Goal: Use online tool/utility: Utilize a website feature to perform a specific function

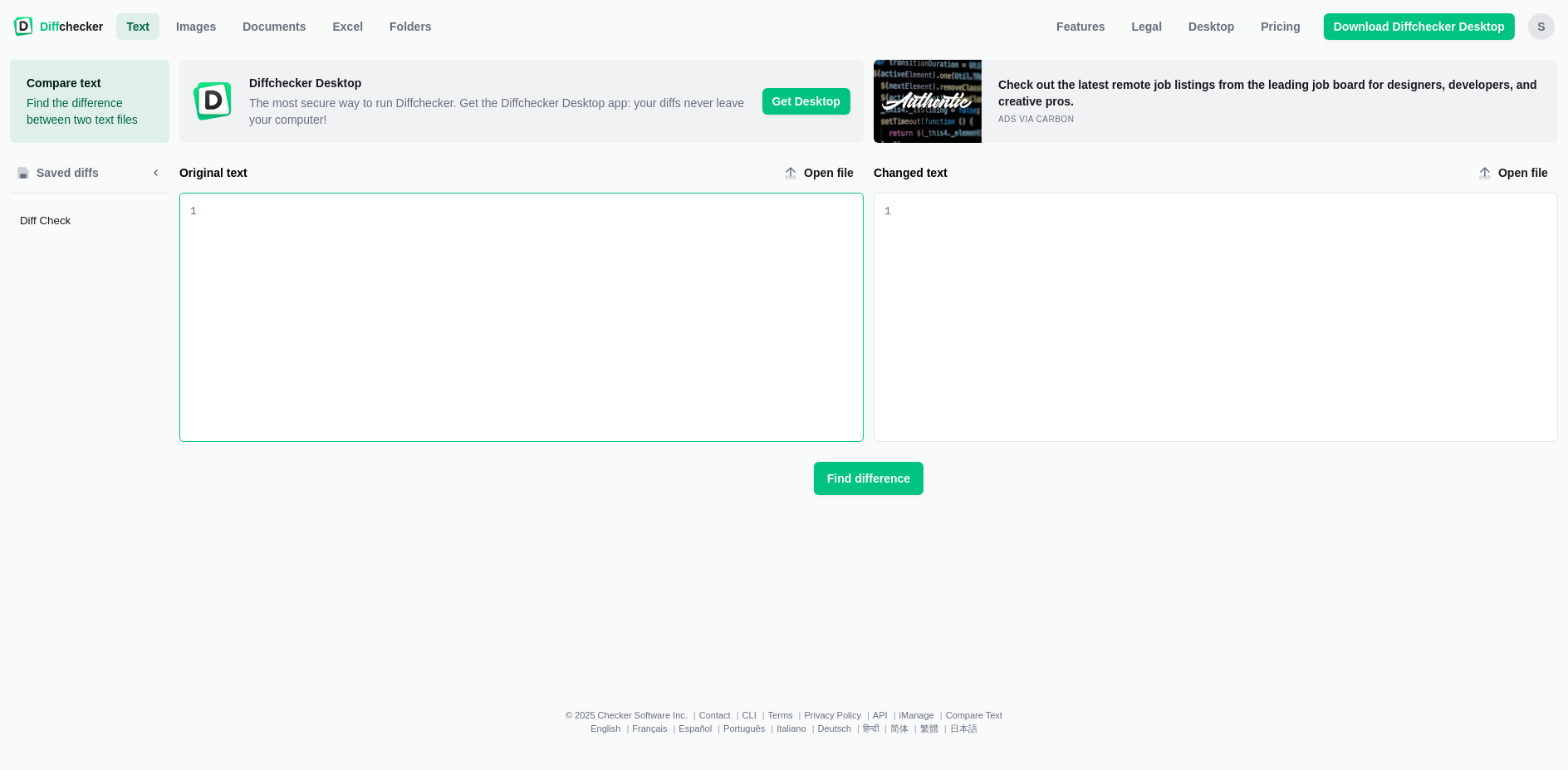
click at [709, 329] on div "Original text input" at bounding box center [530, 318] width 666 height 248
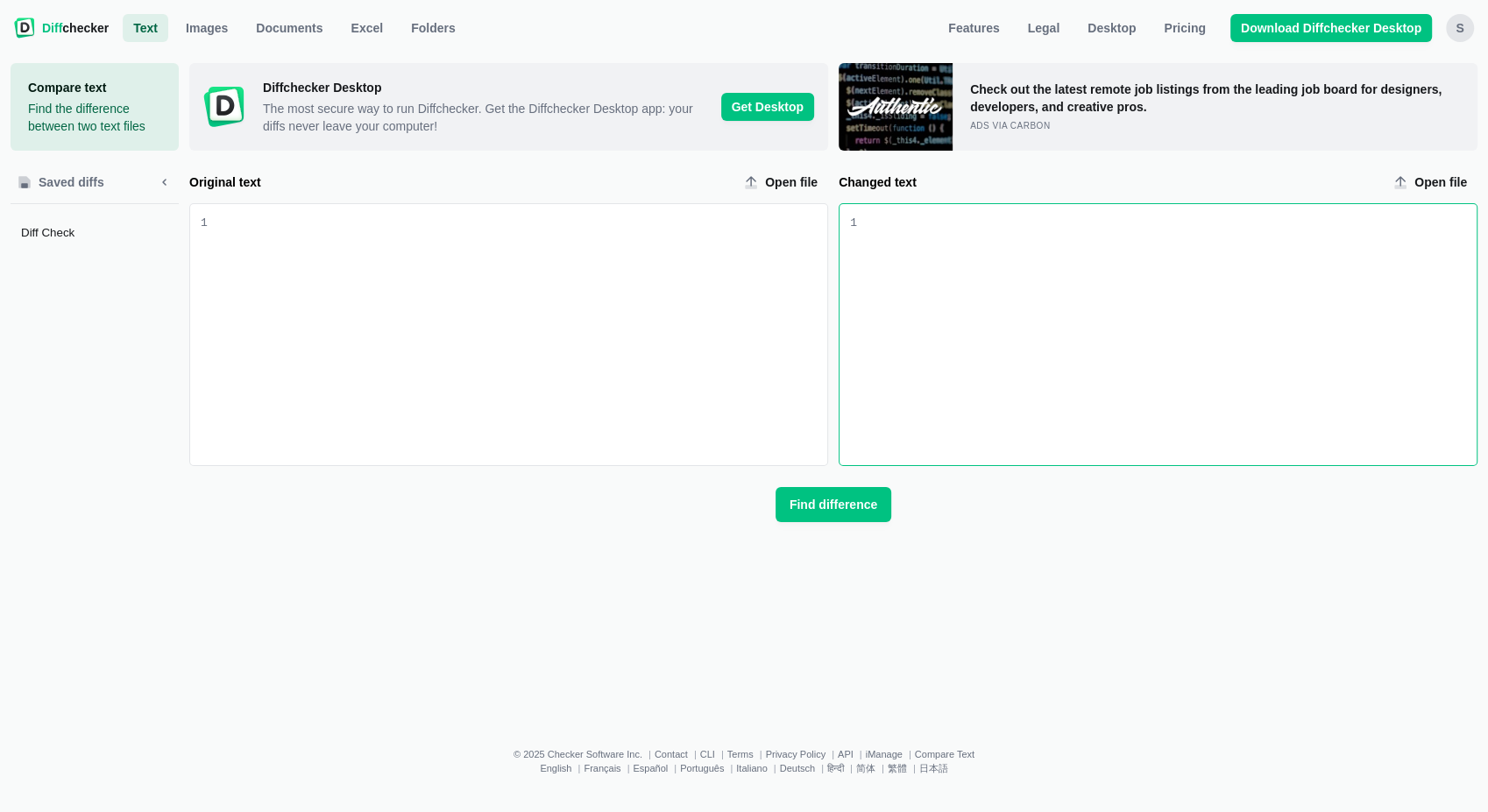
click at [1051, 457] on div "Changed text input" at bounding box center [1167, 335] width 619 height 261
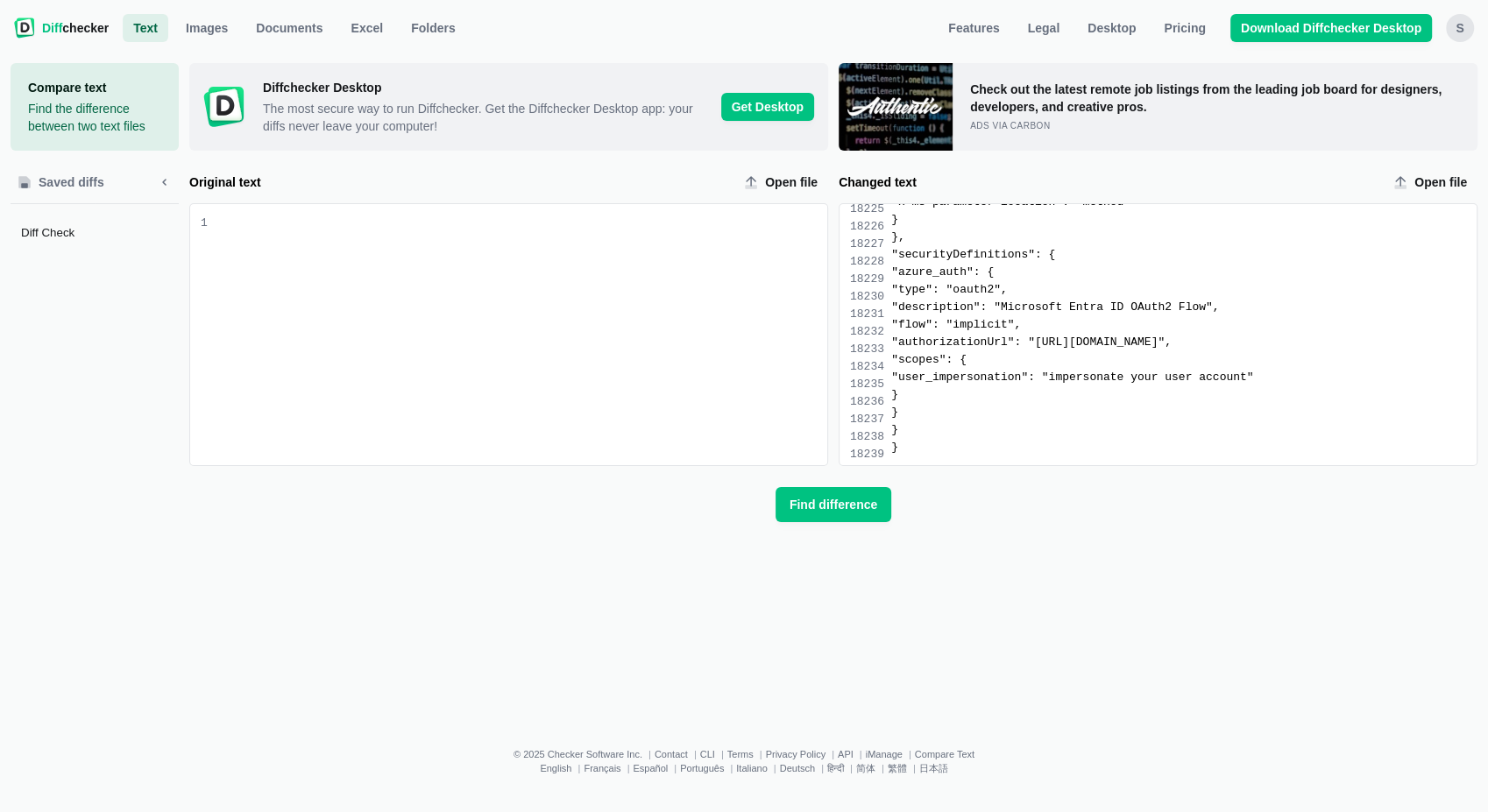
click at [649, 597] on div "Compare text Find the difference between two text files Saved diffs Diff Check …" at bounding box center [744, 383] width 1467 height 675
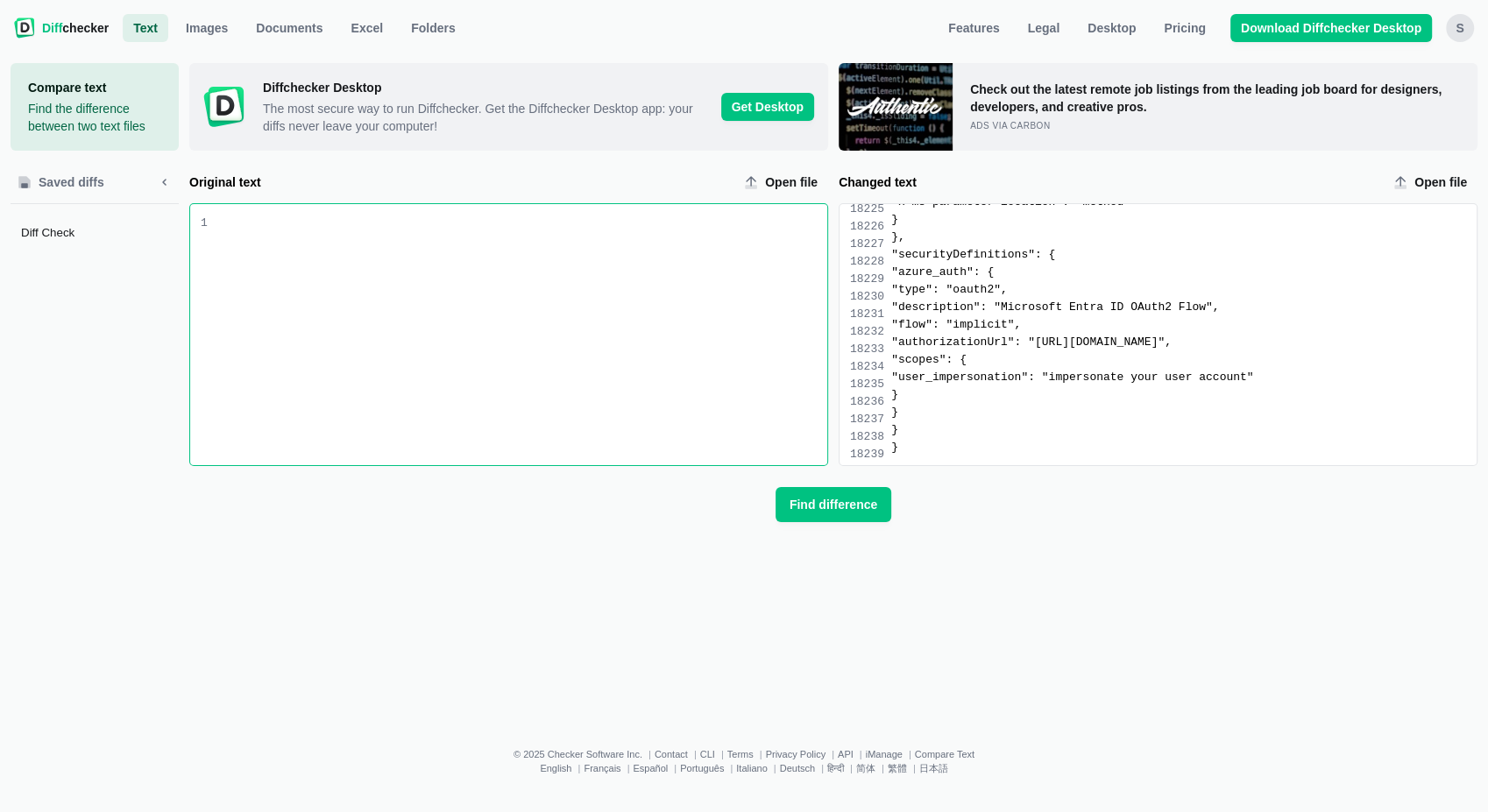
click at [612, 311] on div "Original text input" at bounding box center [518, 335] width 619 height 261
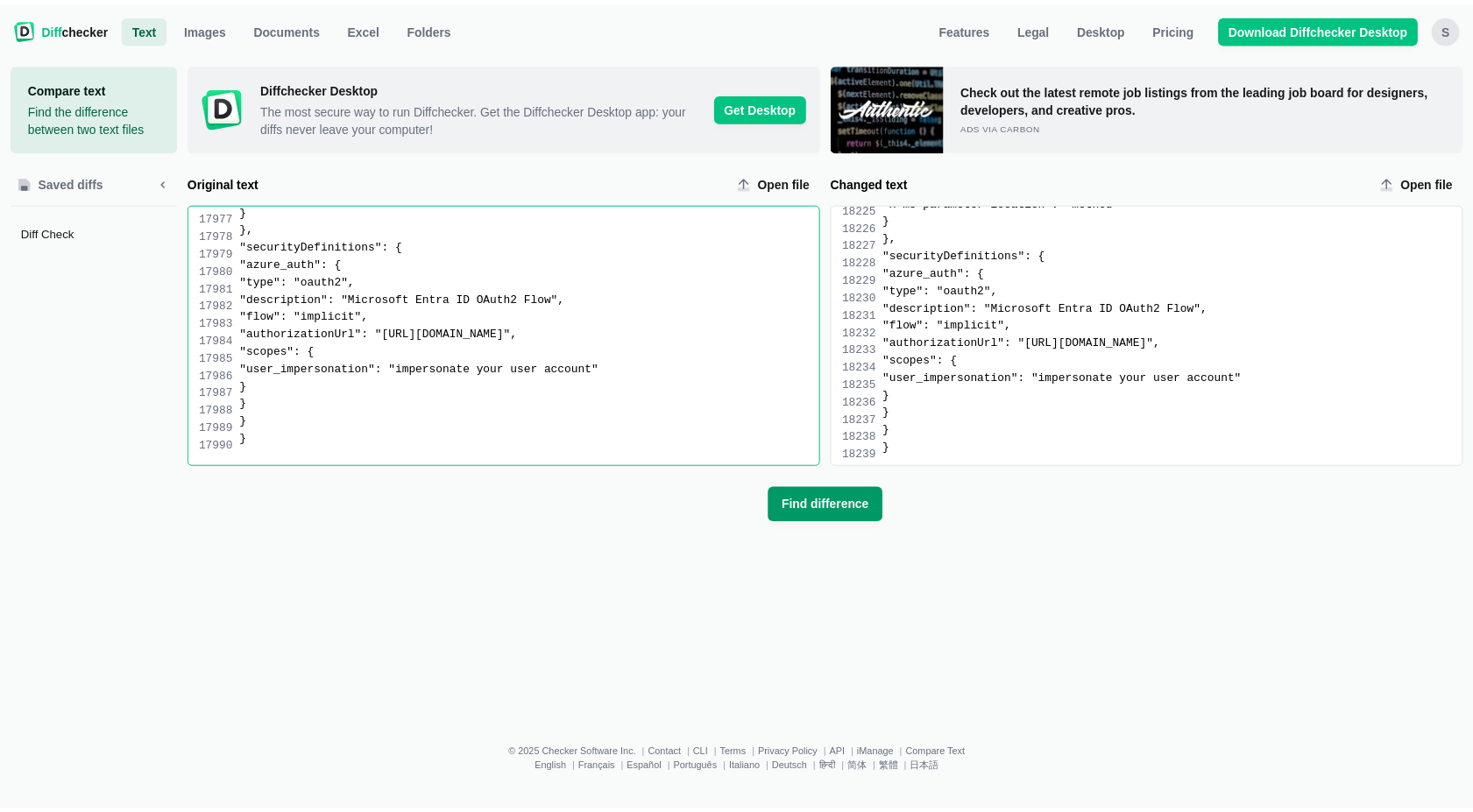
scroll to position [270387, 0]
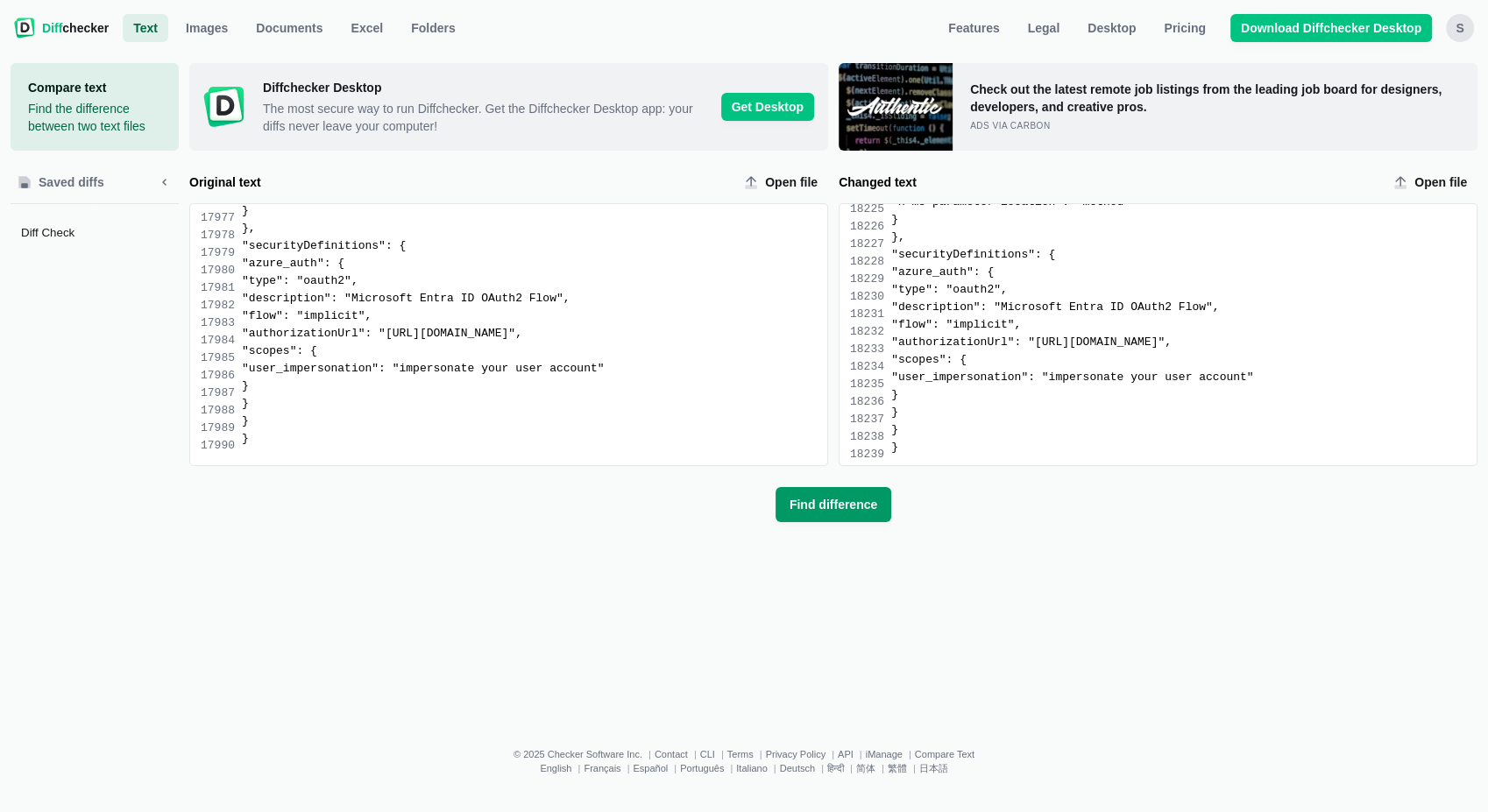
click at [868, 501] on span "Find difference" at bounding box center [833, 504] width 95 height 18
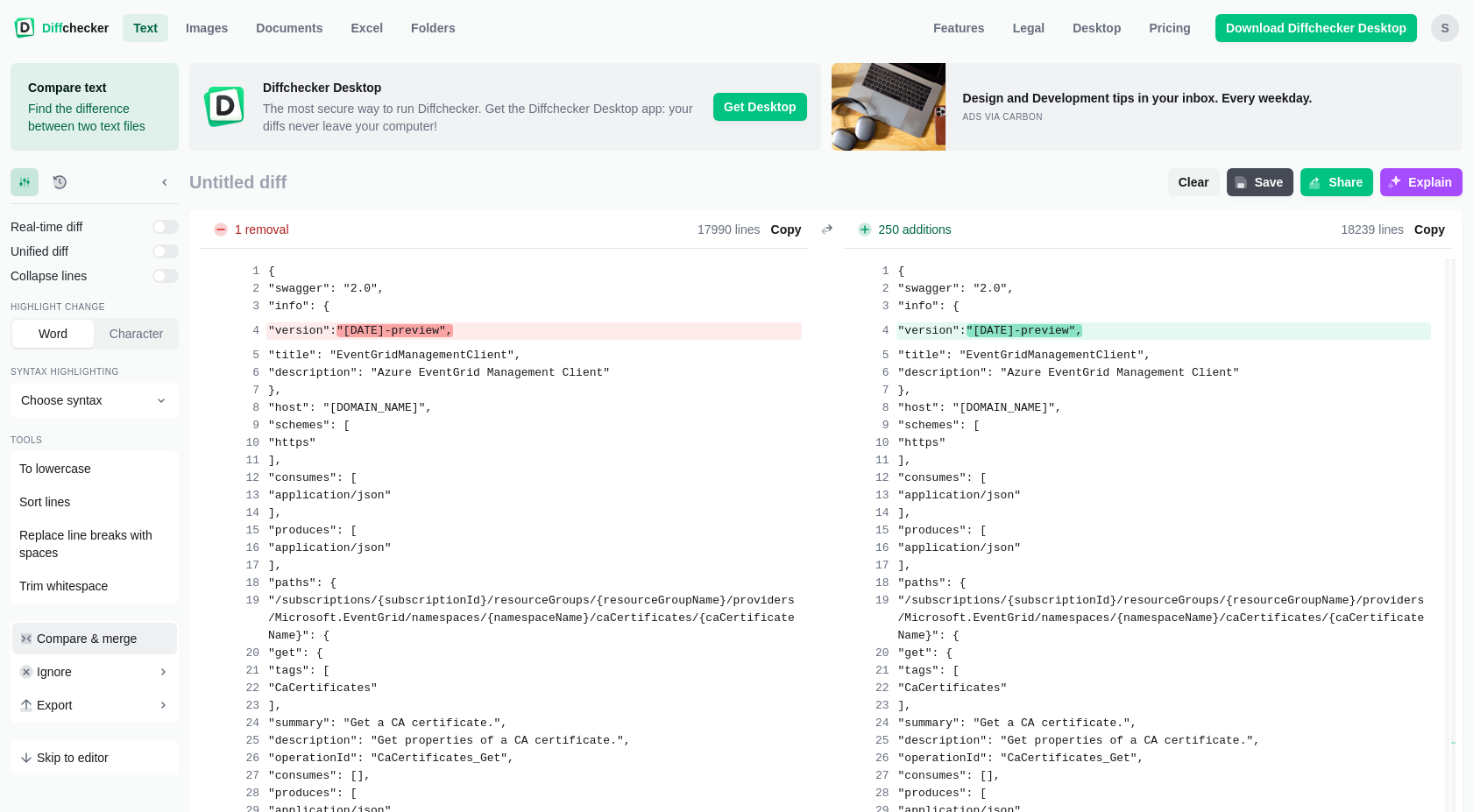
click at [79, 638] on span "Compare & merge" at bounding box center [87, 638] width 100 height 18
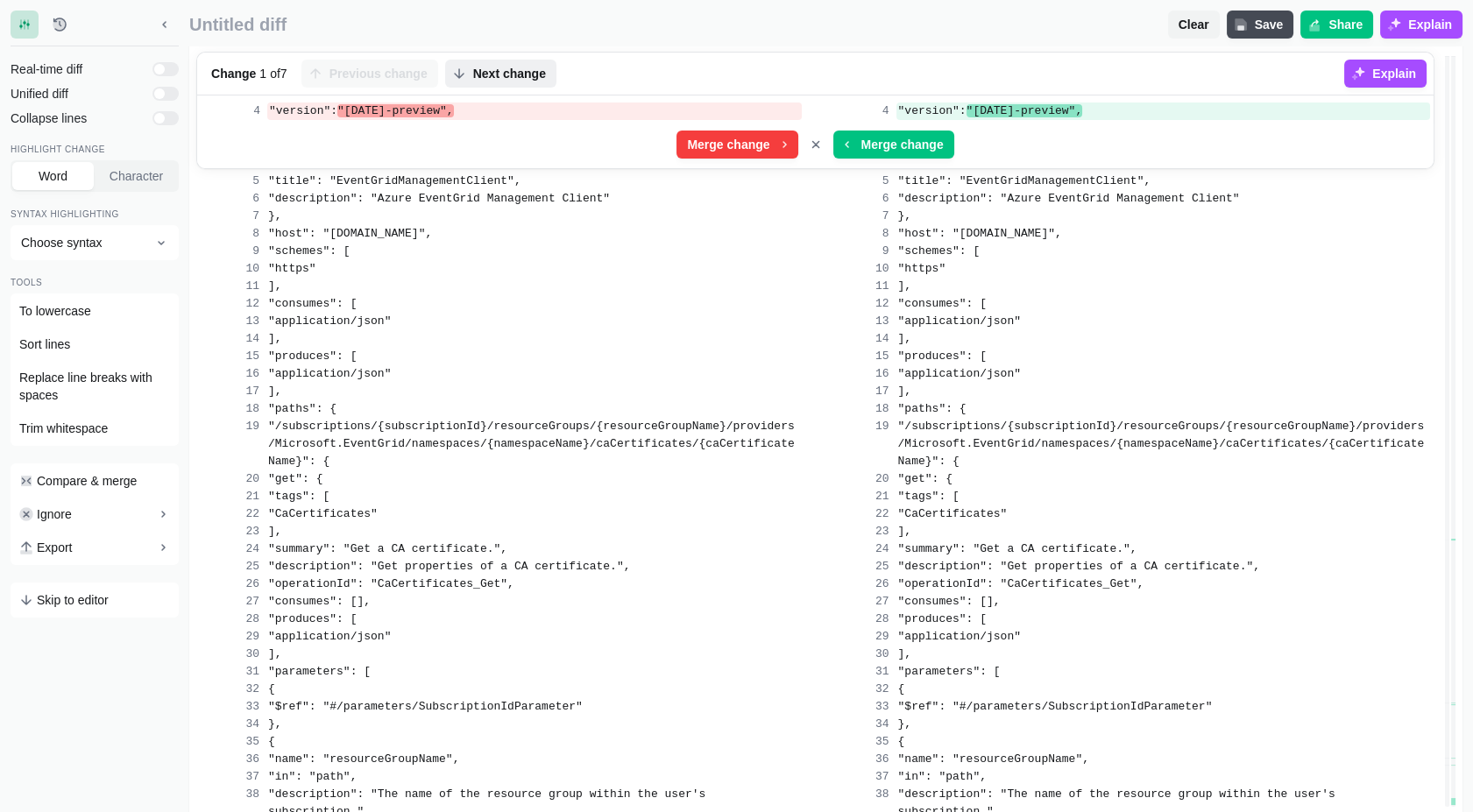
click at [511, 83] on button "Next change" at bounding box center [500, 74] width 111 height 28
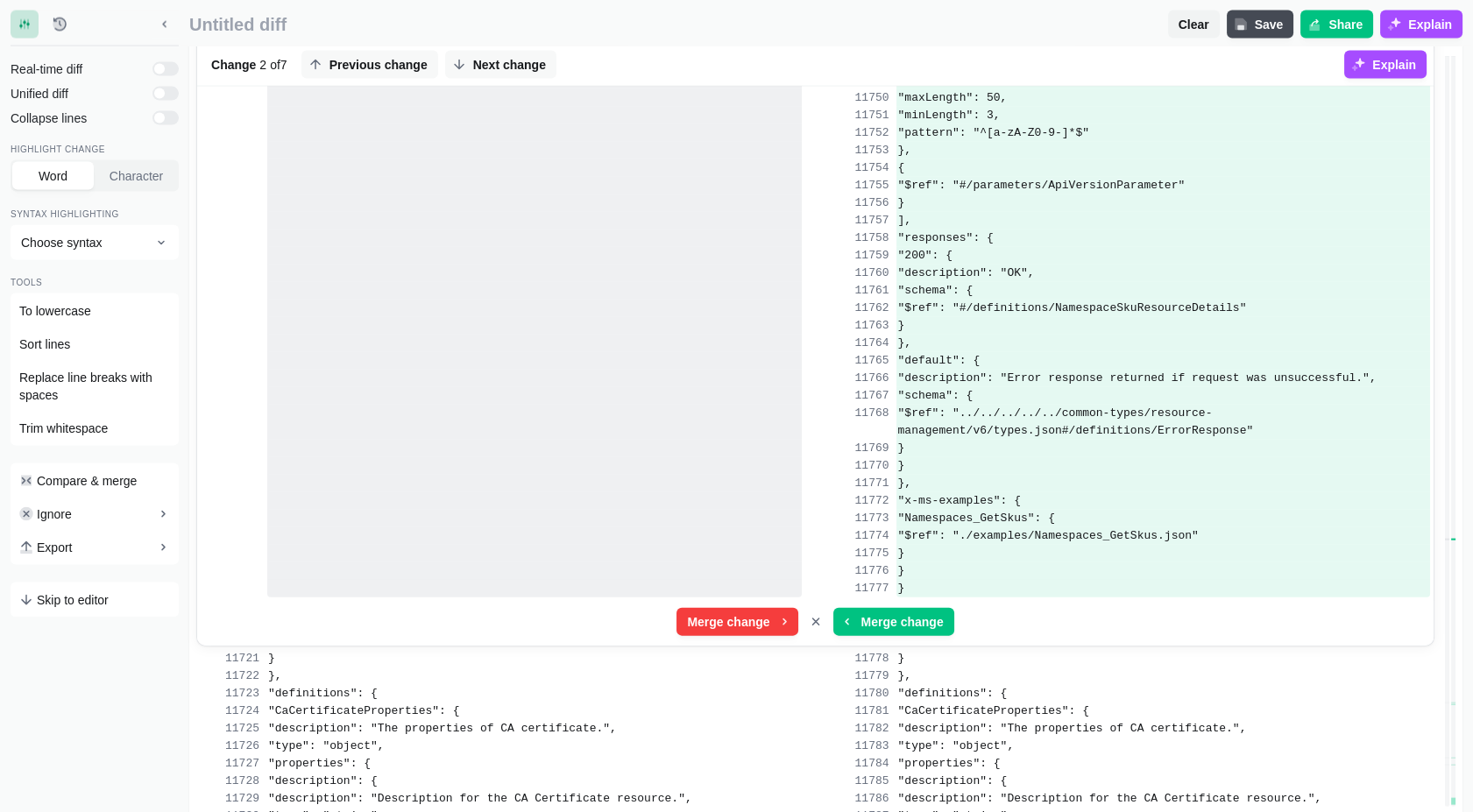
scroll to position [246174, 0]
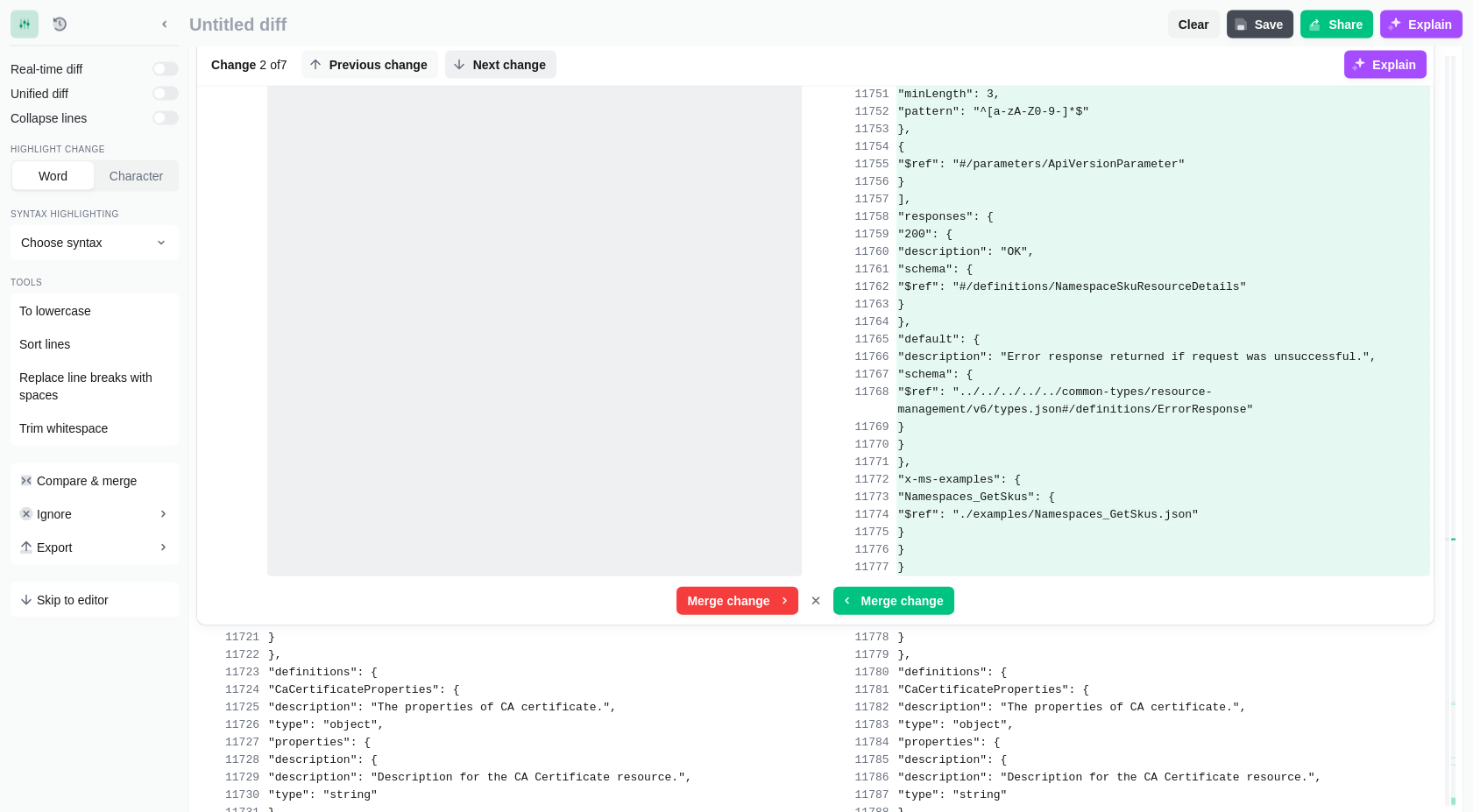
click at [494, 67] on span "Next change" at bounding box center [509, 65] width 80 height 18
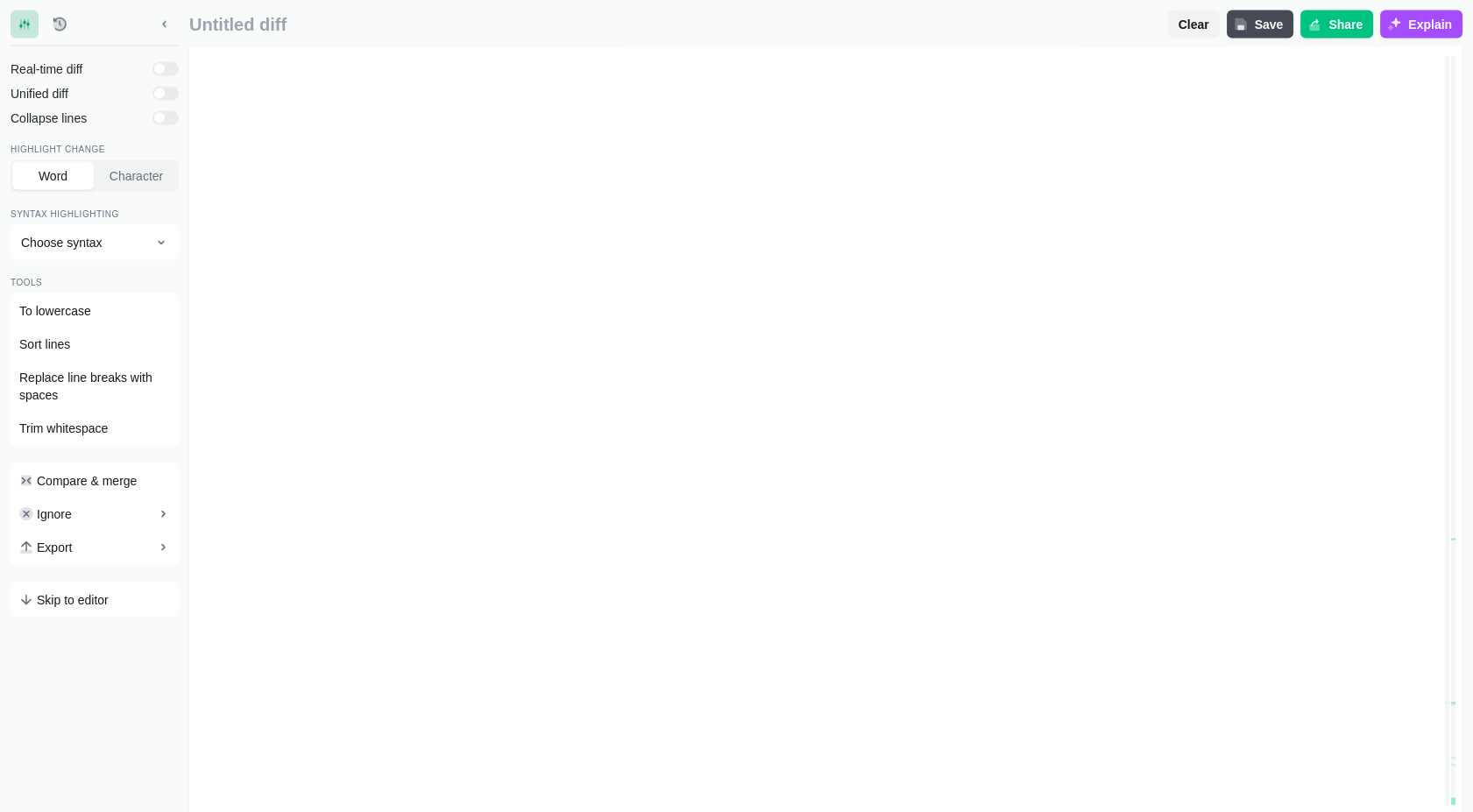
scroll to position [328729, 0]
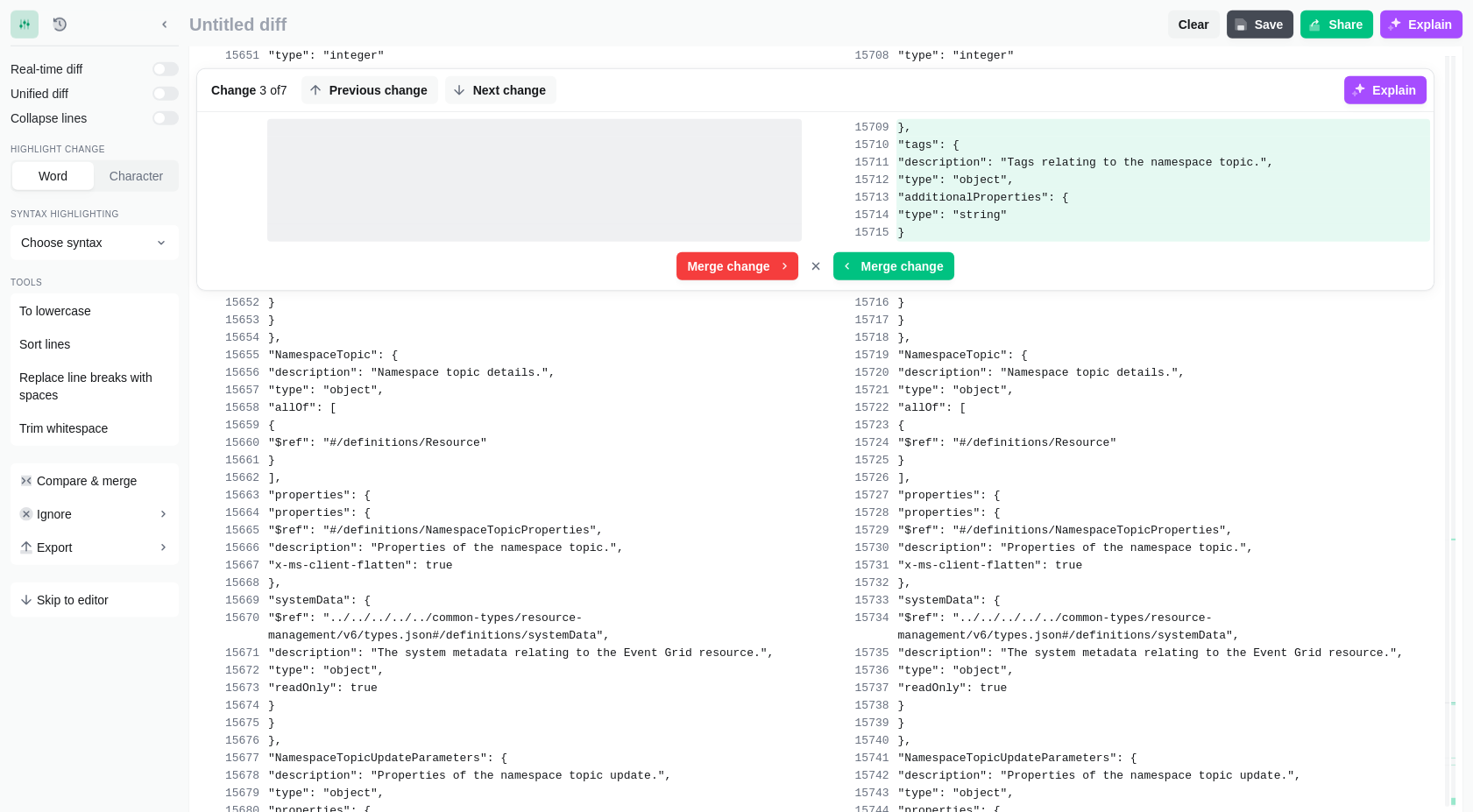
click at [494, 82] on span "Next change" at bounding box center [509, 90] width 80 height 18
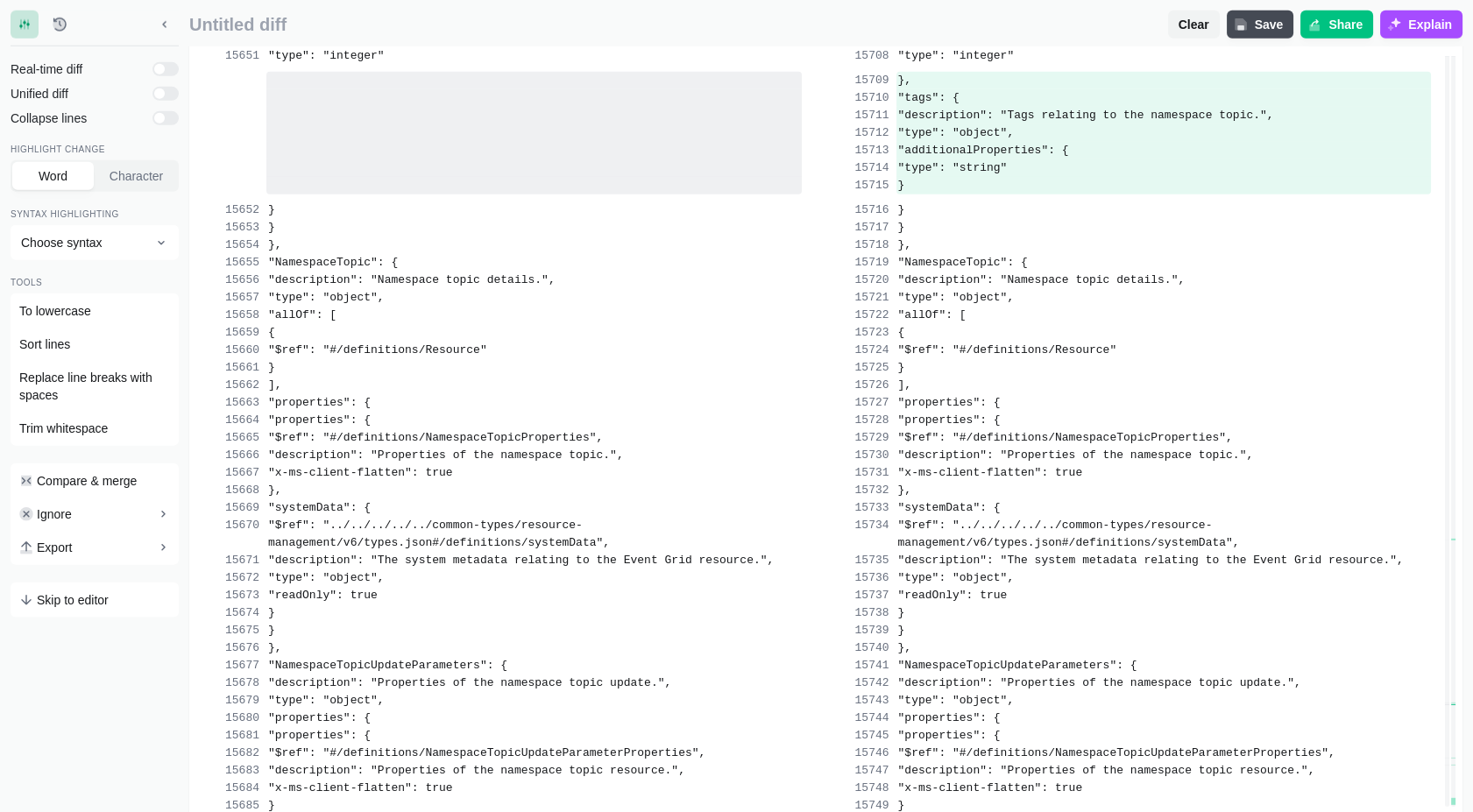
scroll to position [329690, 0]
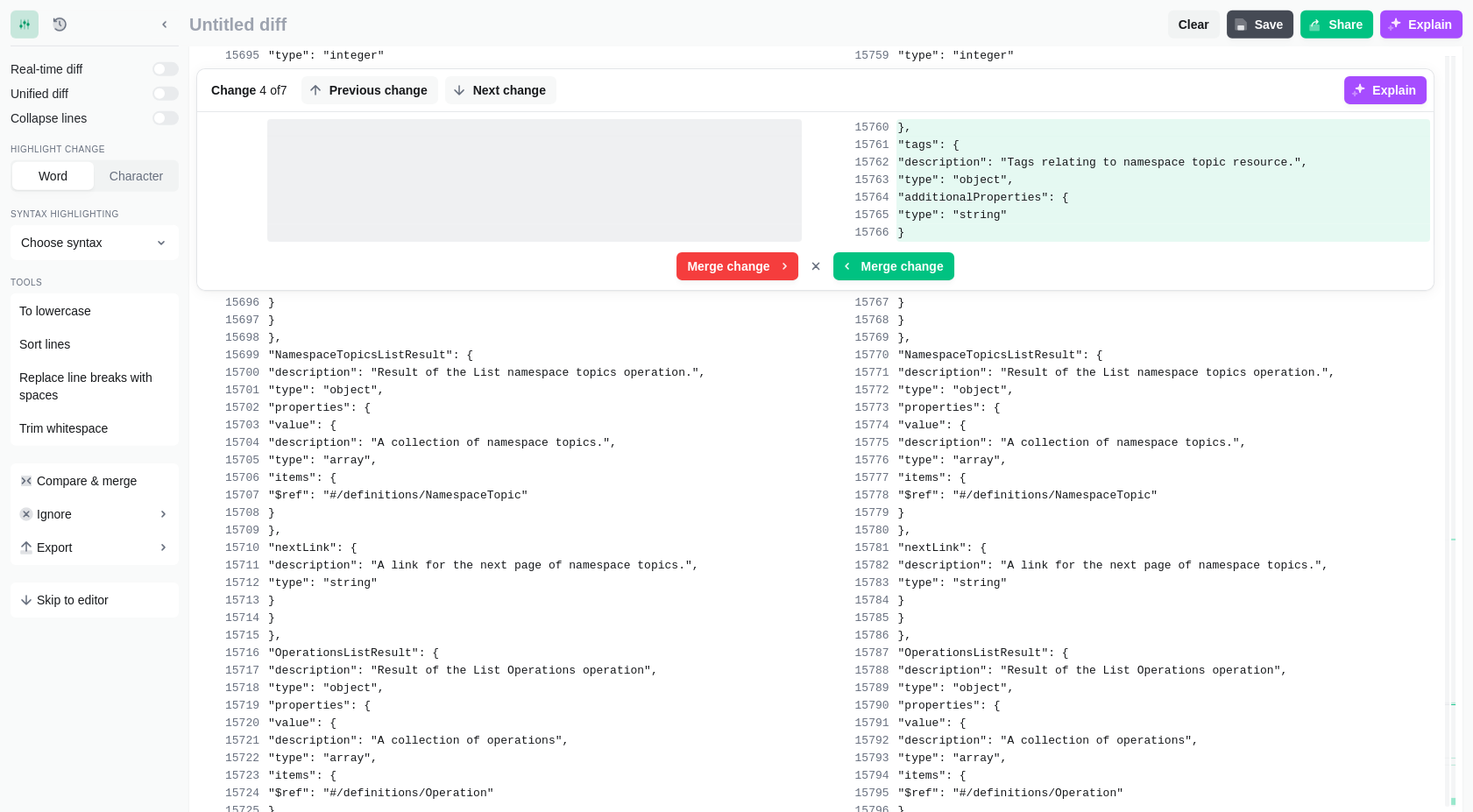
click at [494, 82] on span "Next change" at bounding box center [509, 90] width 80 height 18
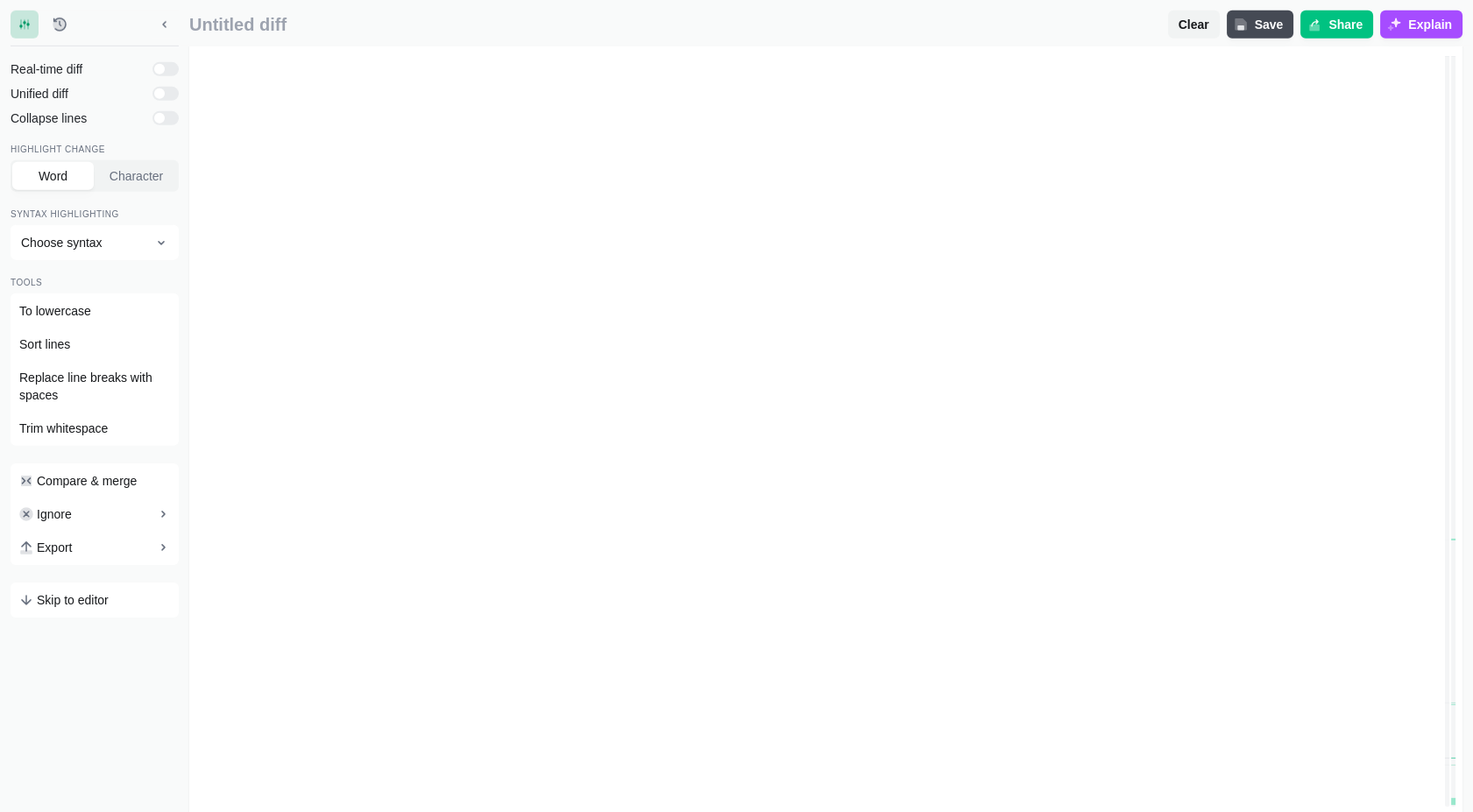
scroll to position [355667, 0]
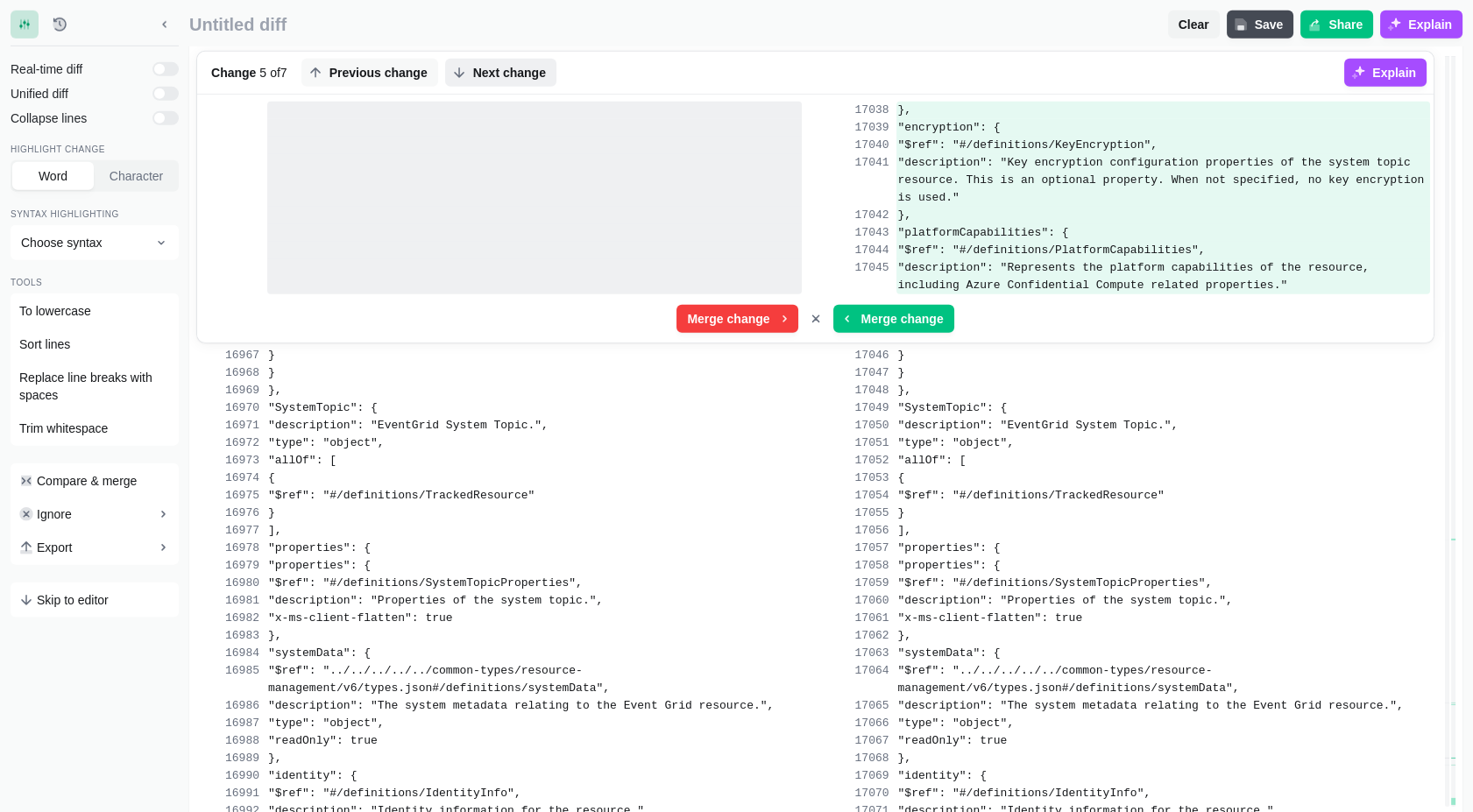
click at [507, 70] on span "Next change" at bounding box center [509, 73] width 80 height 18
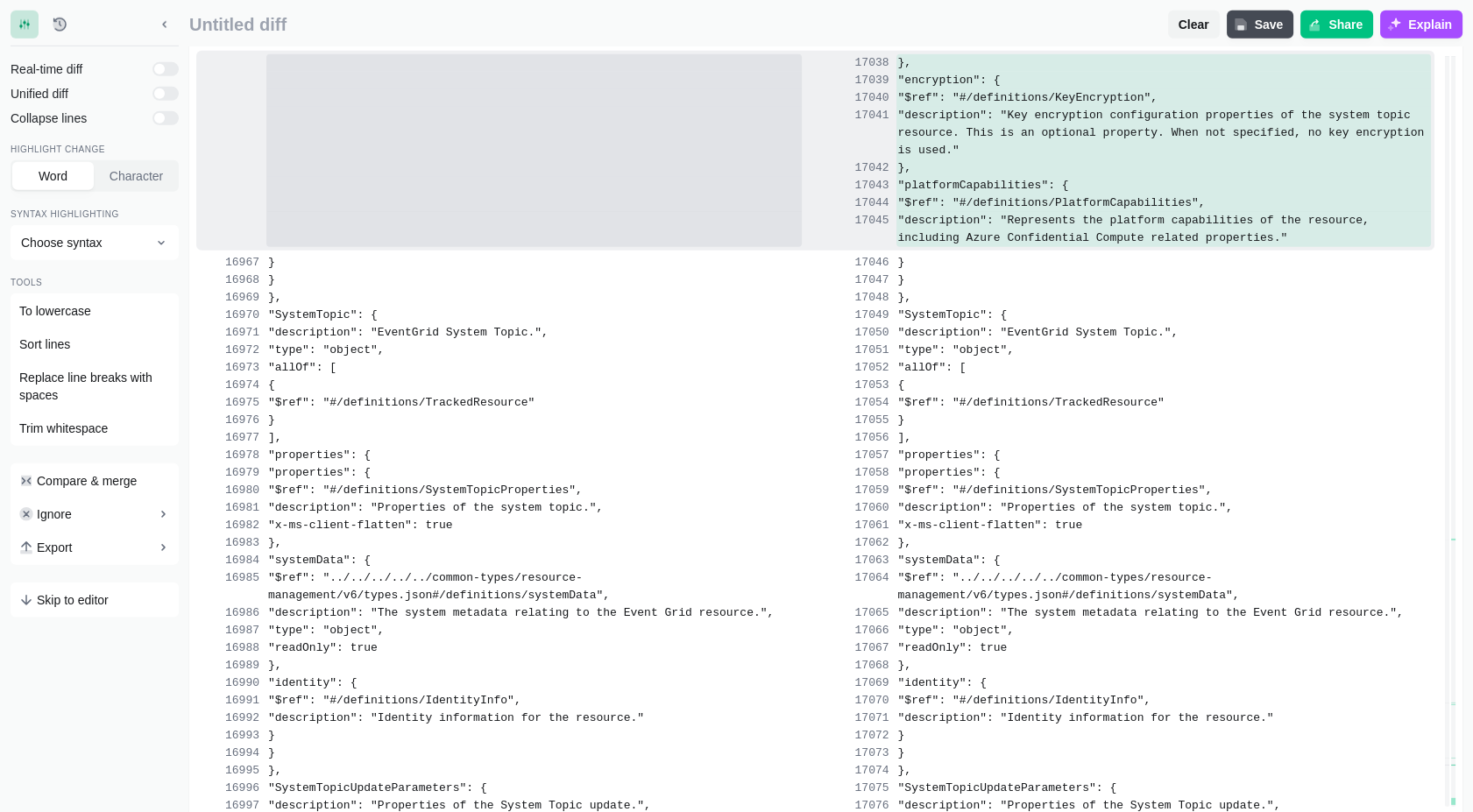
scroll to position [359200, 0]
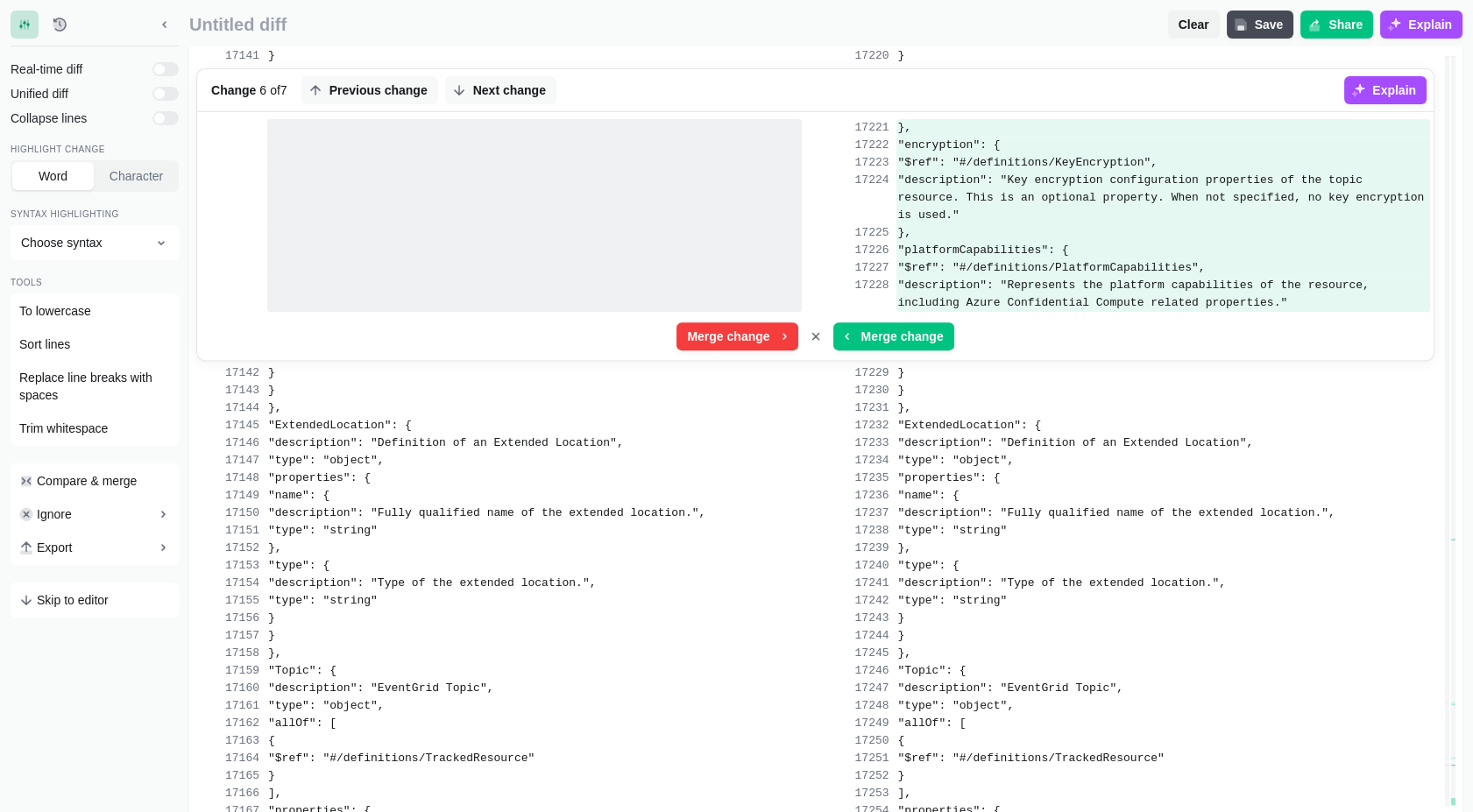
click at [507, 82] on span "Next change" at bounding box center [509, 90] width 80 height 18
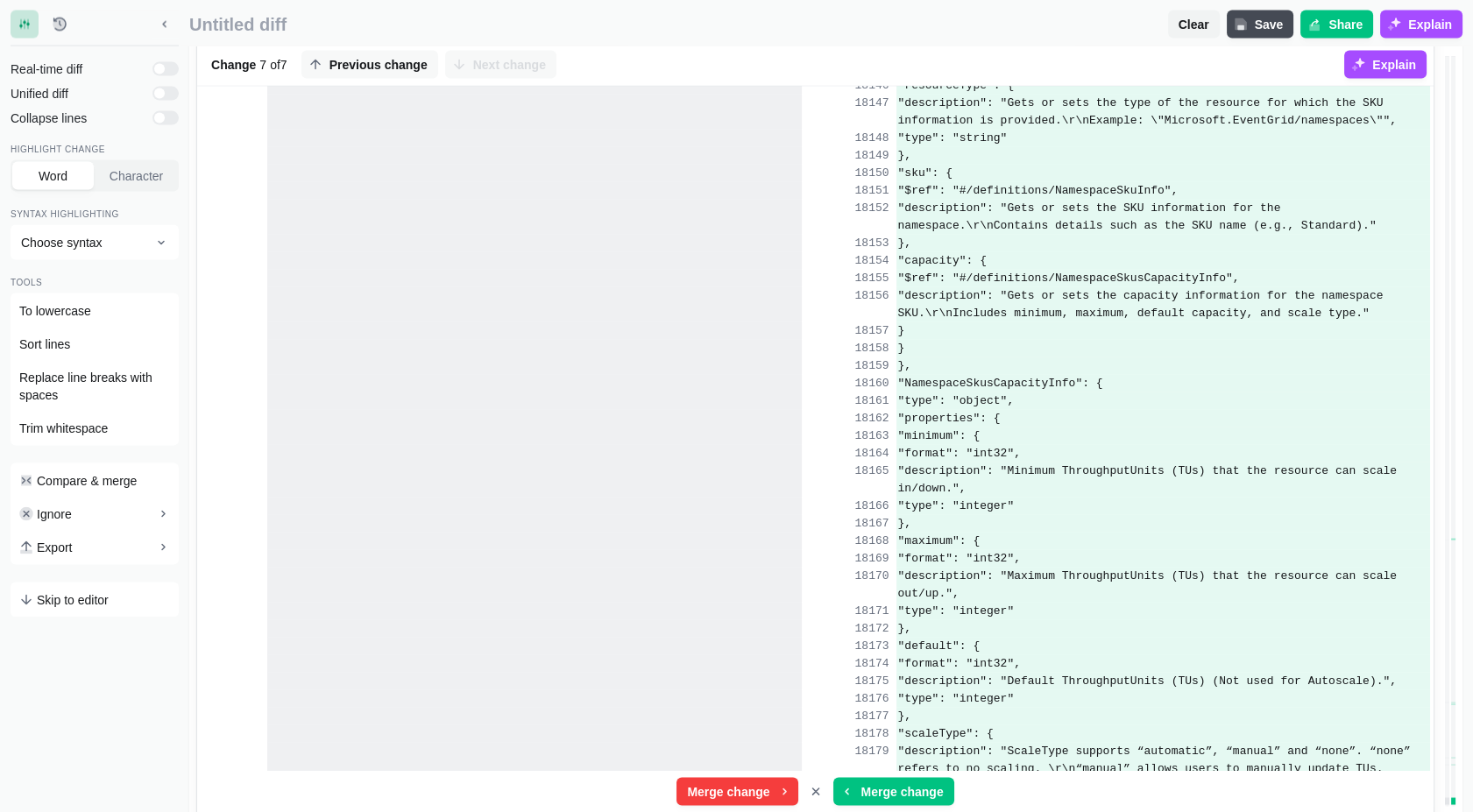
scroll to position [378377, 0]
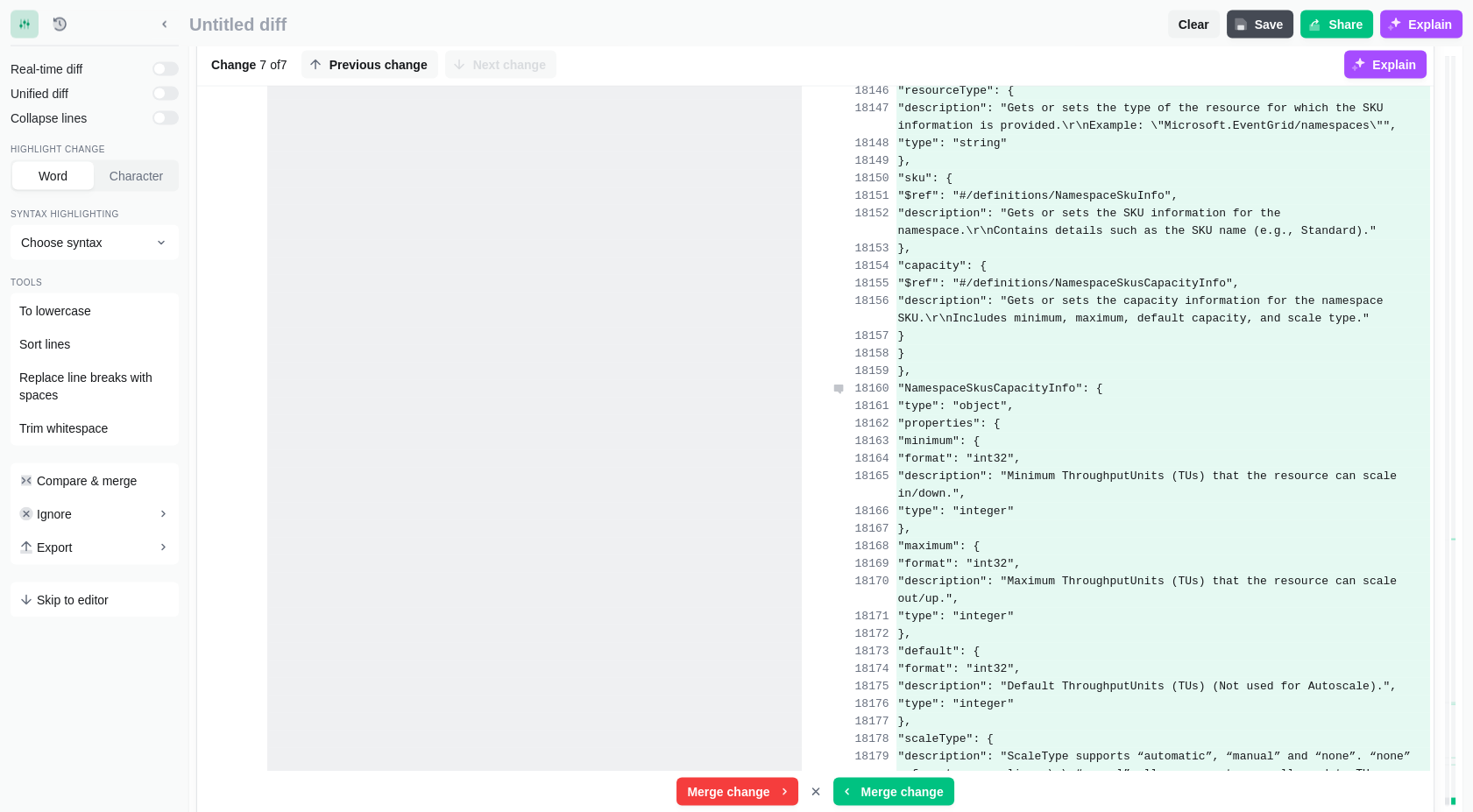
click at [1013, 393] on span ""NamespaceSkusCapacityInfo": {" at bounding box center [1001, 388] width 205 height 13
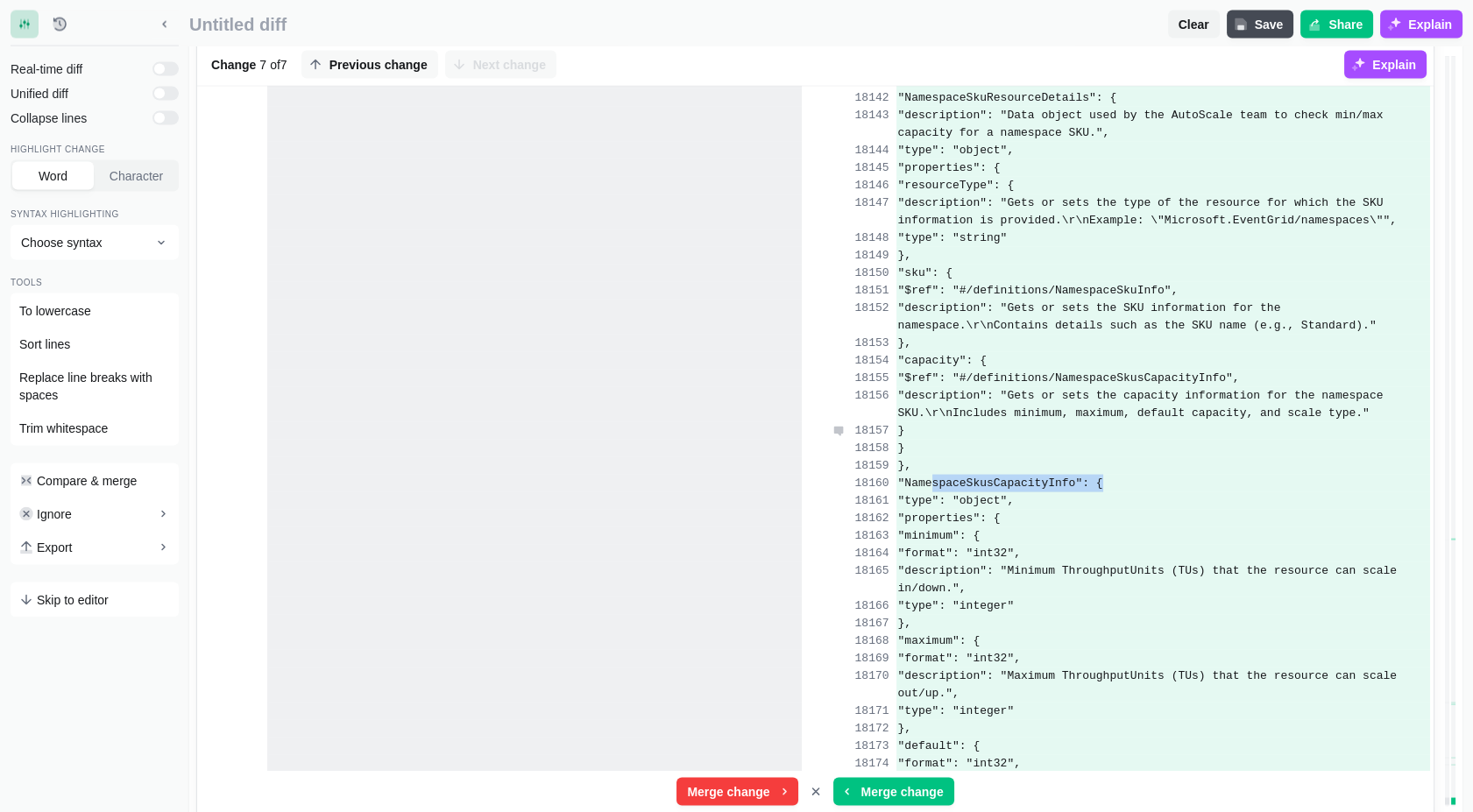
scroll to position [378281, 0]
copy span "NamespaceSkusCapacityInfo"
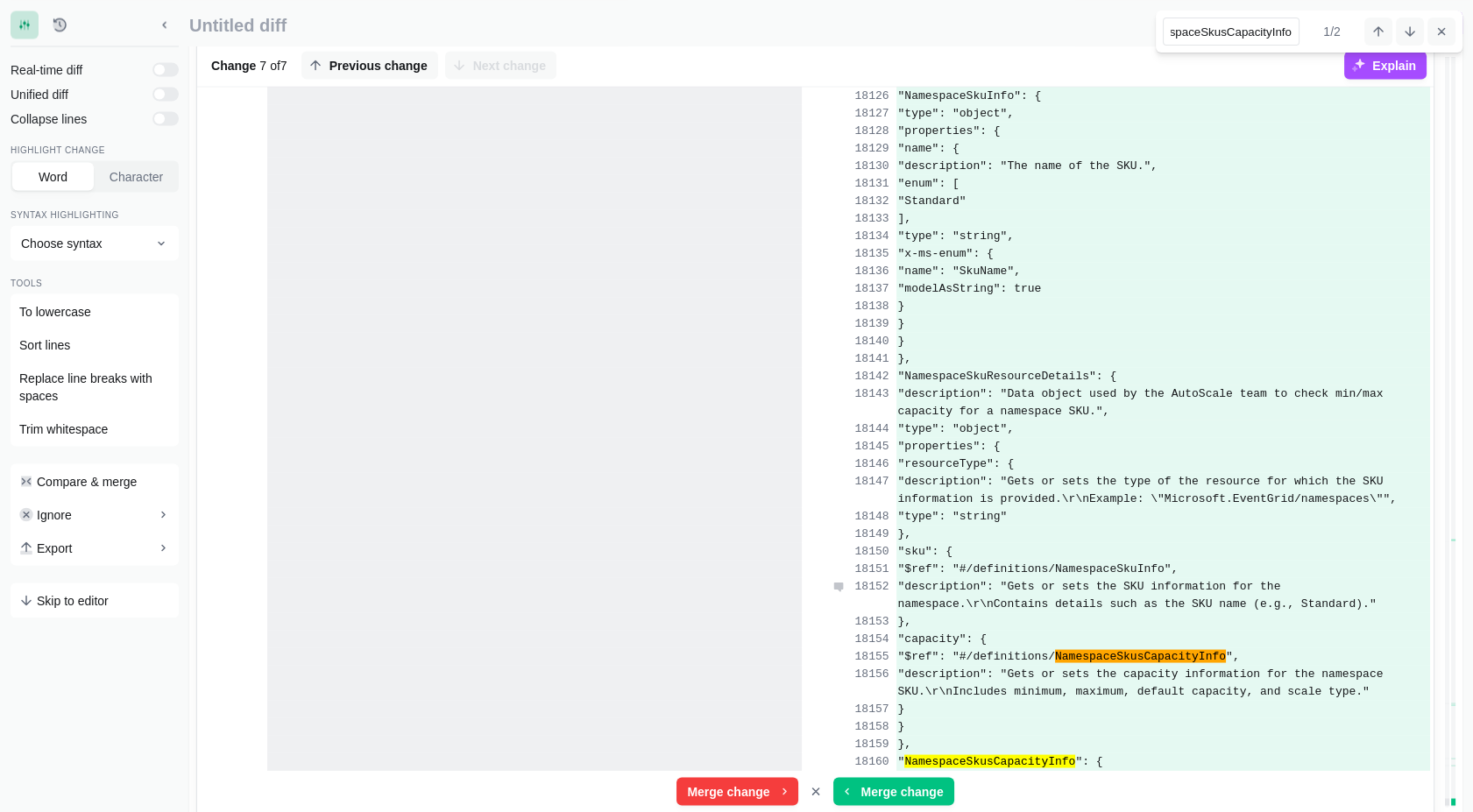
scroll to position [378001, 0]
type input "NamespaceSkusCapacityInfo"
click at [1444, 25] on icon "Cancel search" at bounding box center [1441, 32] width 14 height 14
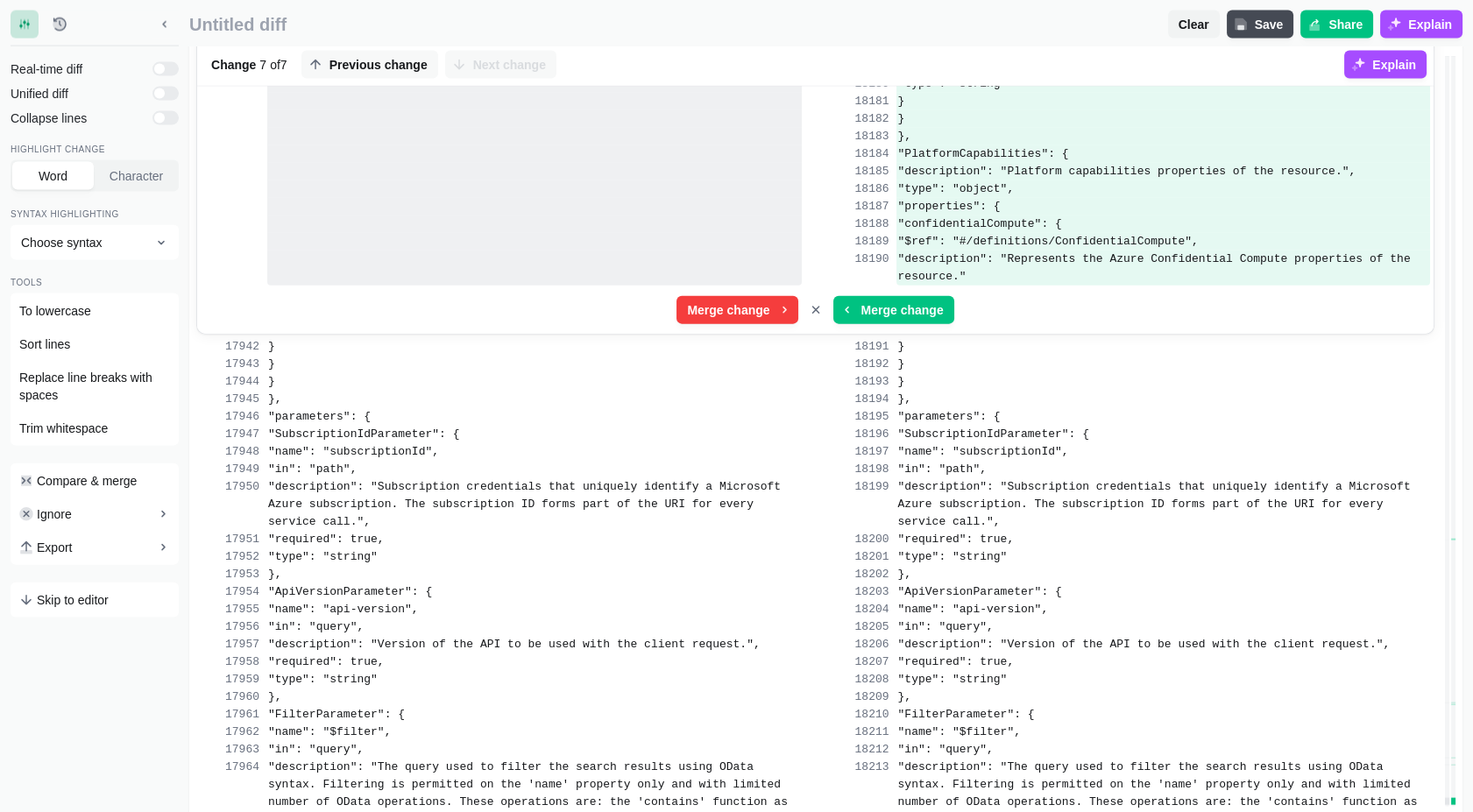
scroll to position [379127, 0]
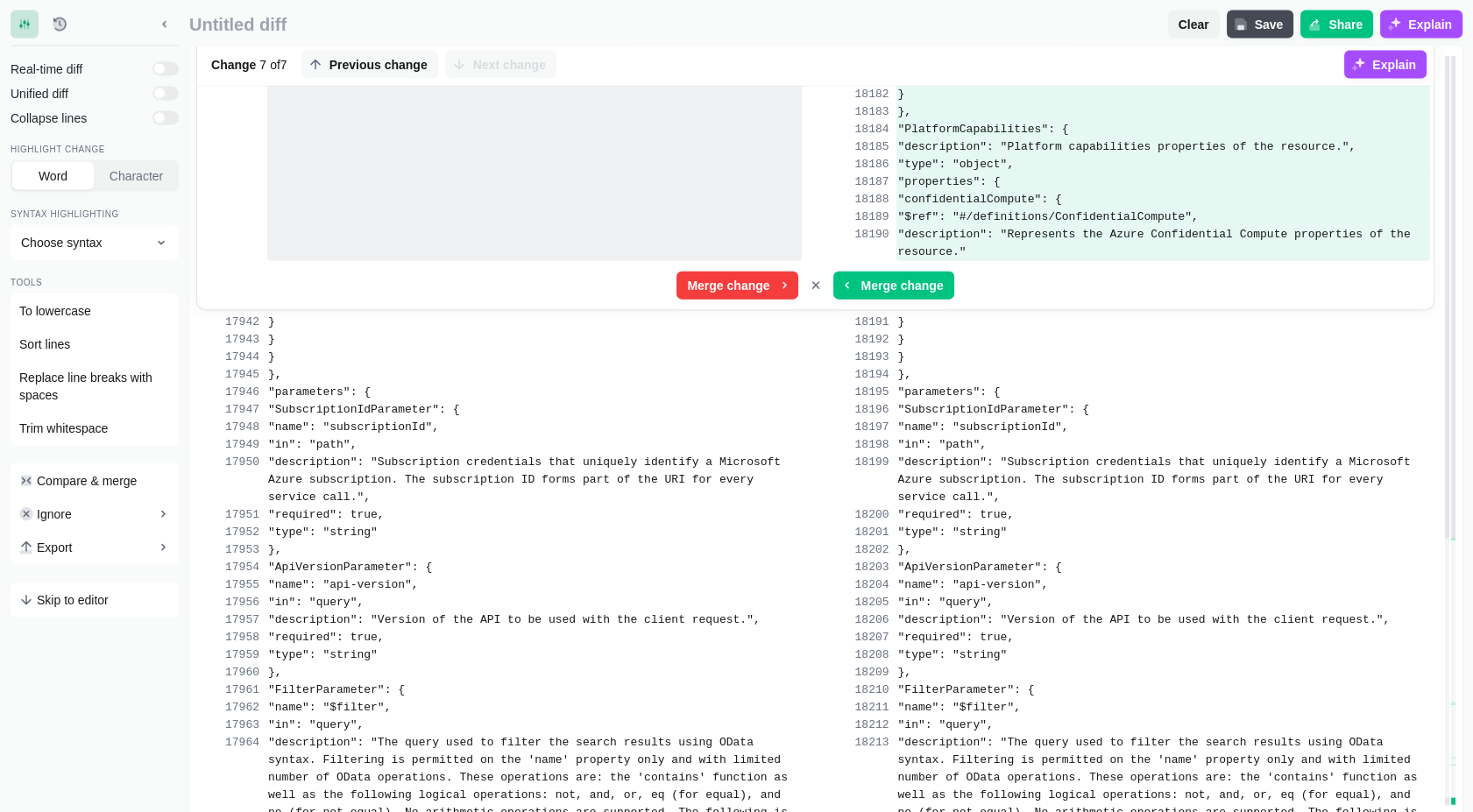
click at [1455, 256] on span at bounding box center [1453, 297] width 4 height 482
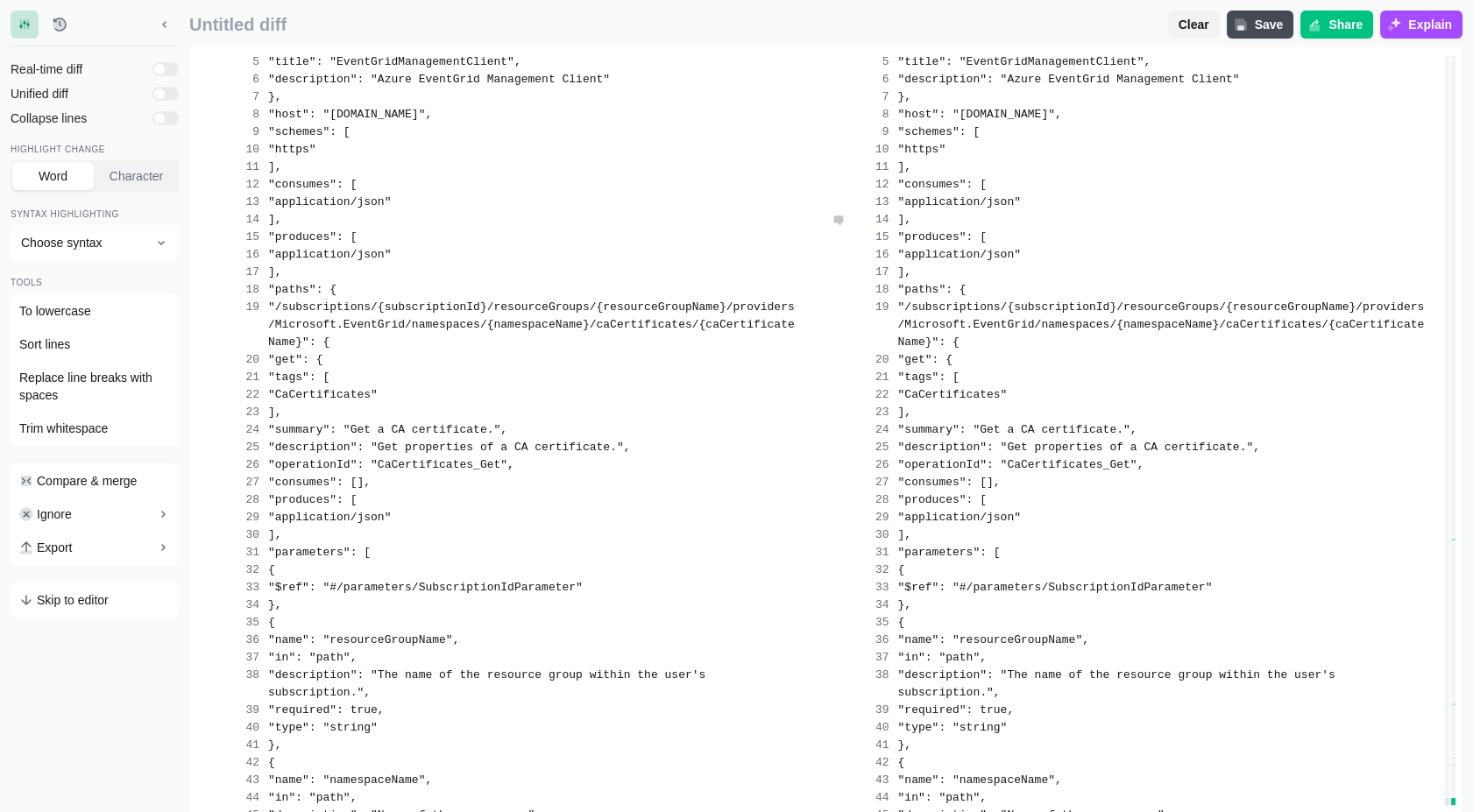
scroll to position [0, 0]
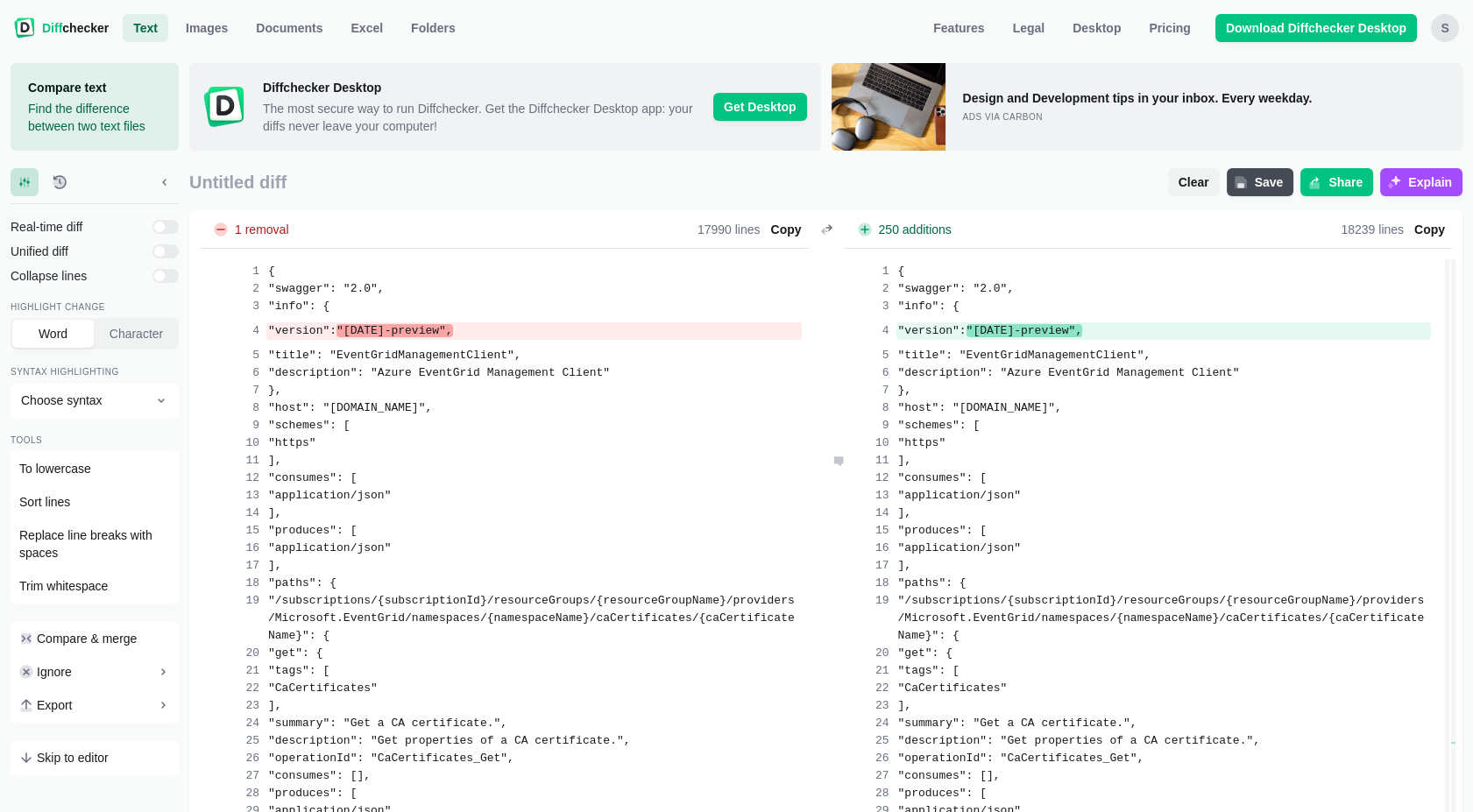
click at [1119, 455] on div "]," at bounding box center [1164, 460] width 535 height 18
